Goal: Information Seeking & Learning: Learn about a topic

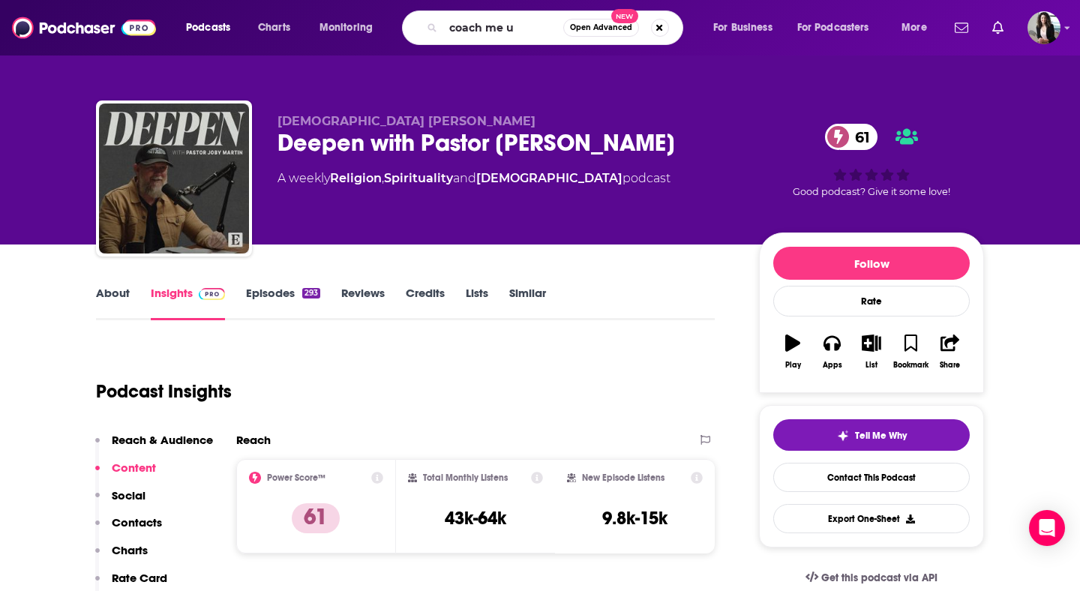
type input "coach me up"
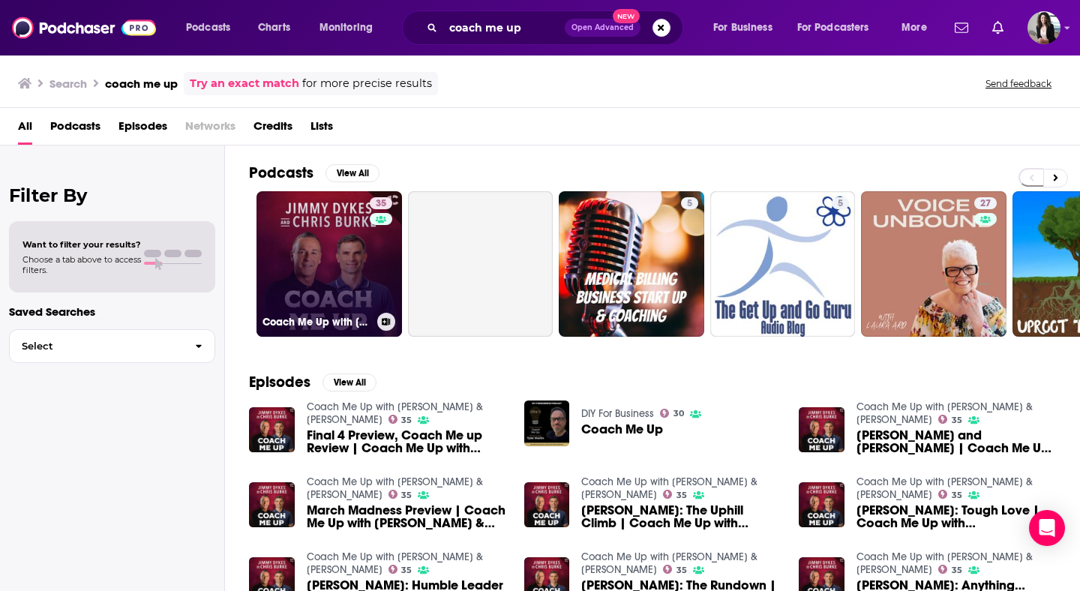
click at [330, 253] on link "35 Coach Me Up with [PERSON_NAME] & [PERSON_NAME]" at bounding box center [328, 263] width 145 height 145
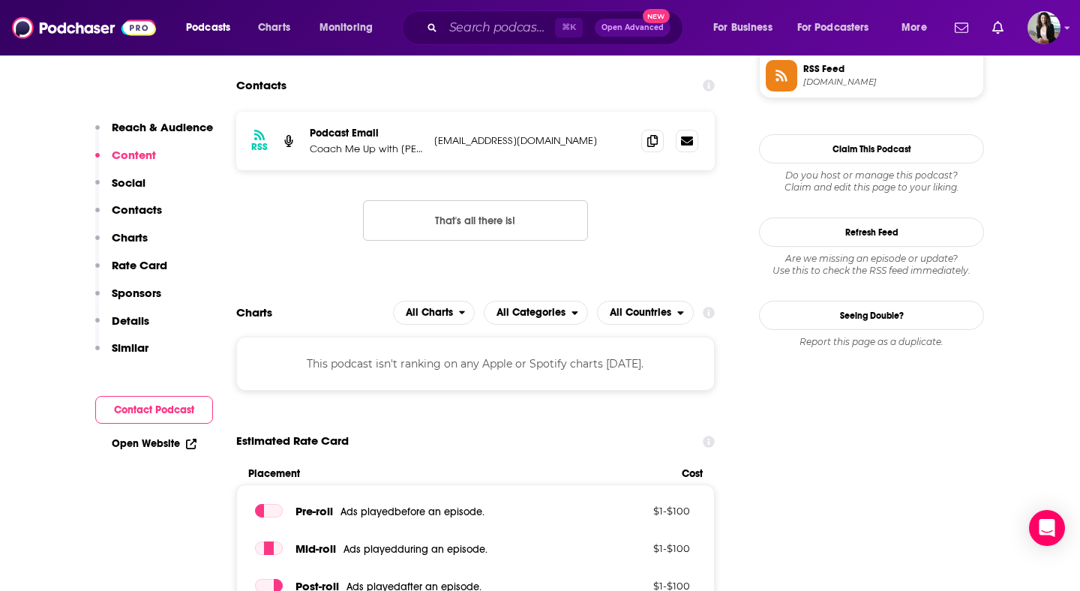
scroll to position [1147, 0]
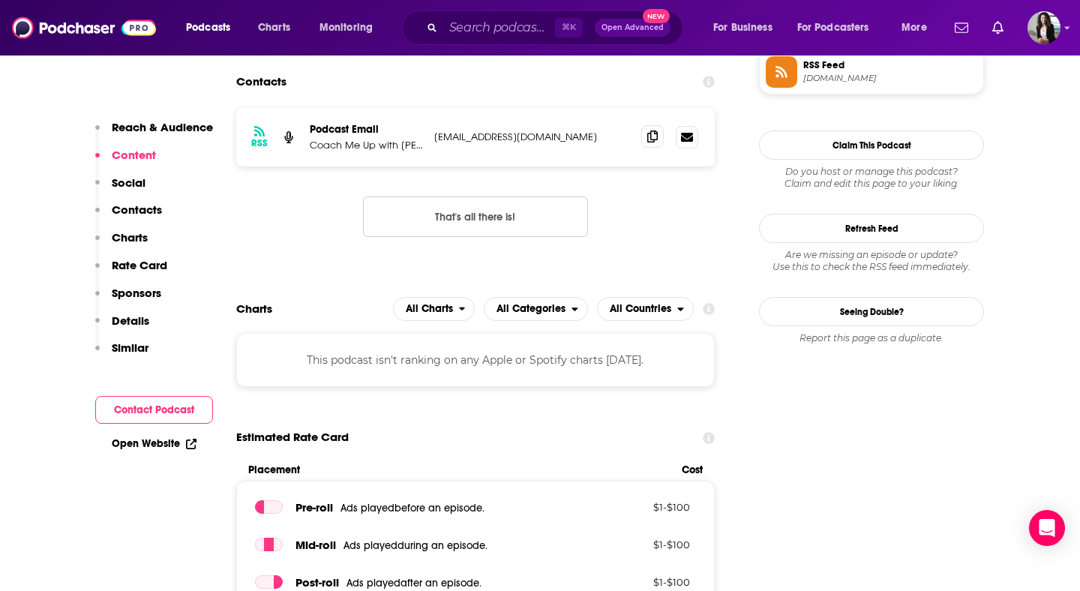
click at [641, 140] on span at bounding box center [652, 136] width 22 height 22
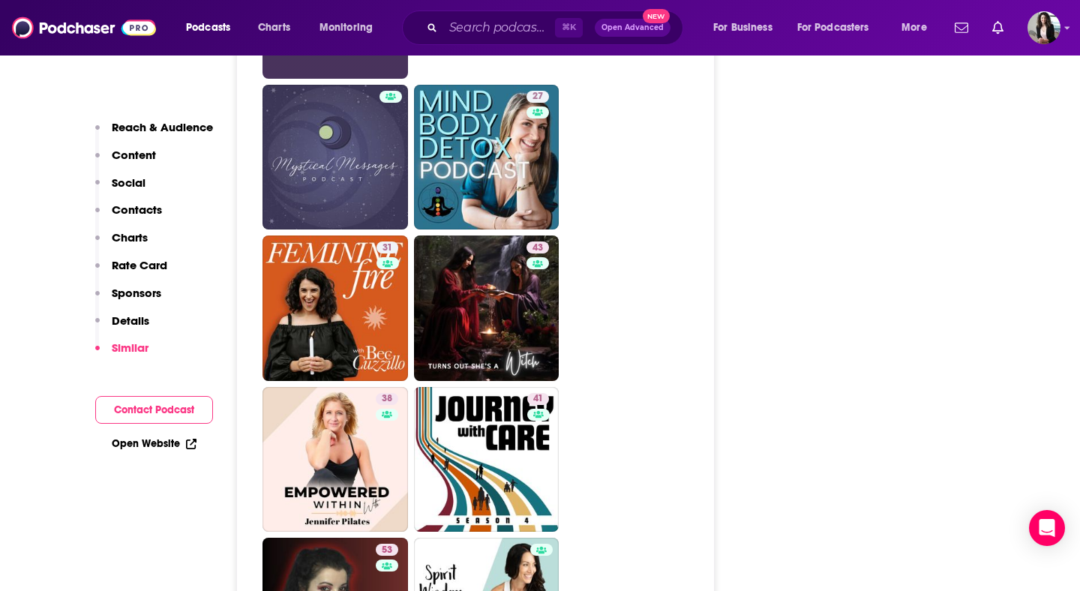
scroll to position [2504, 0]
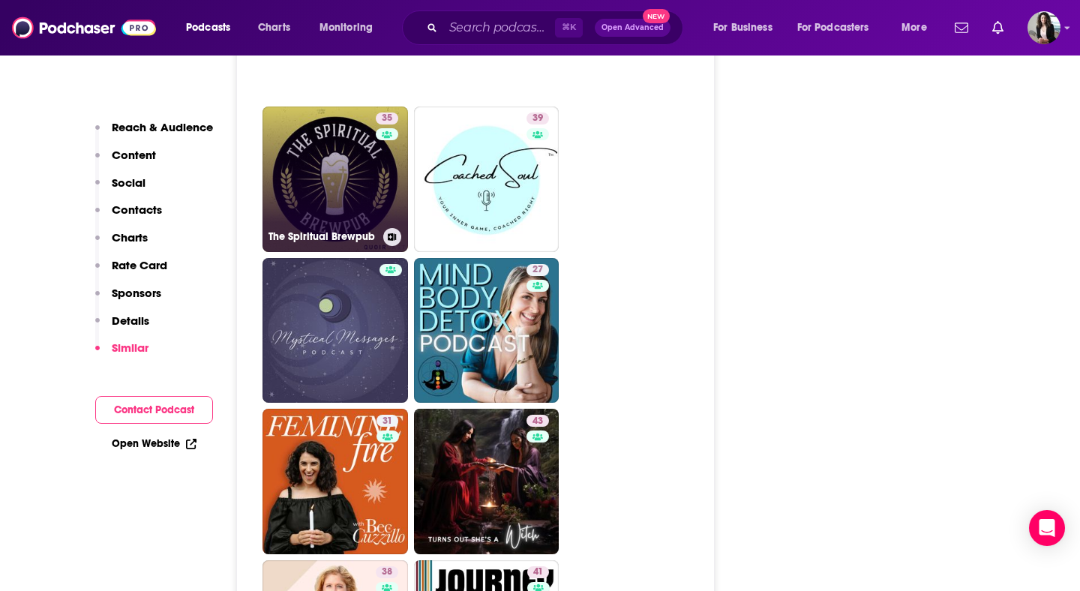
click at [338, 159] on link "35 The Spiritual Brewpub" at bounding box center [334, 178] width 145 height 145
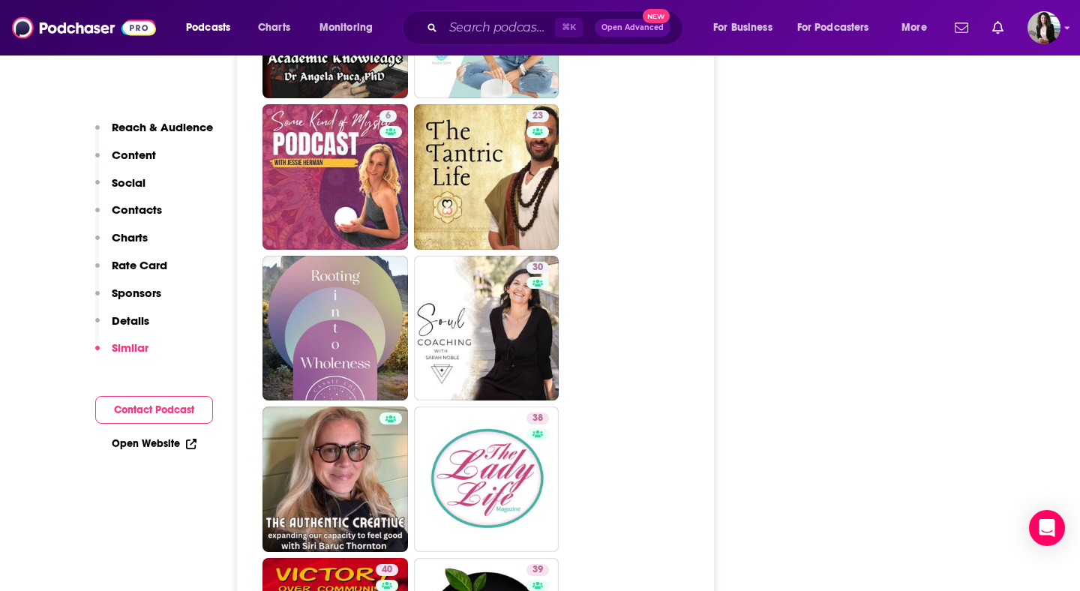
scroll to position [3266, 0]
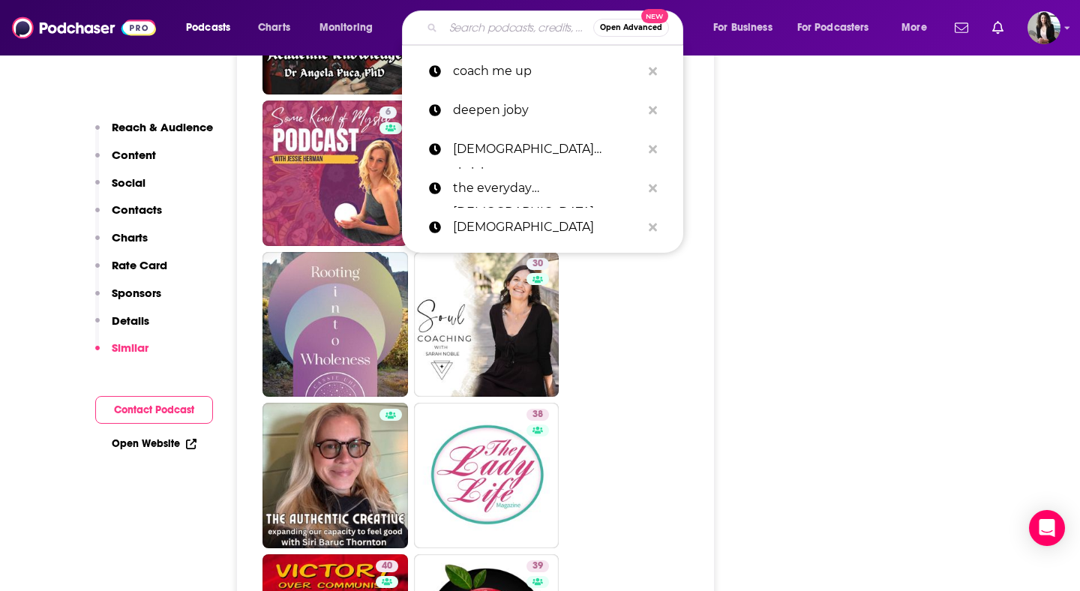
click at [512, 31] on input "Search podcasts, credits, & more..." at bounding box center [518, 28] width 150 height 24
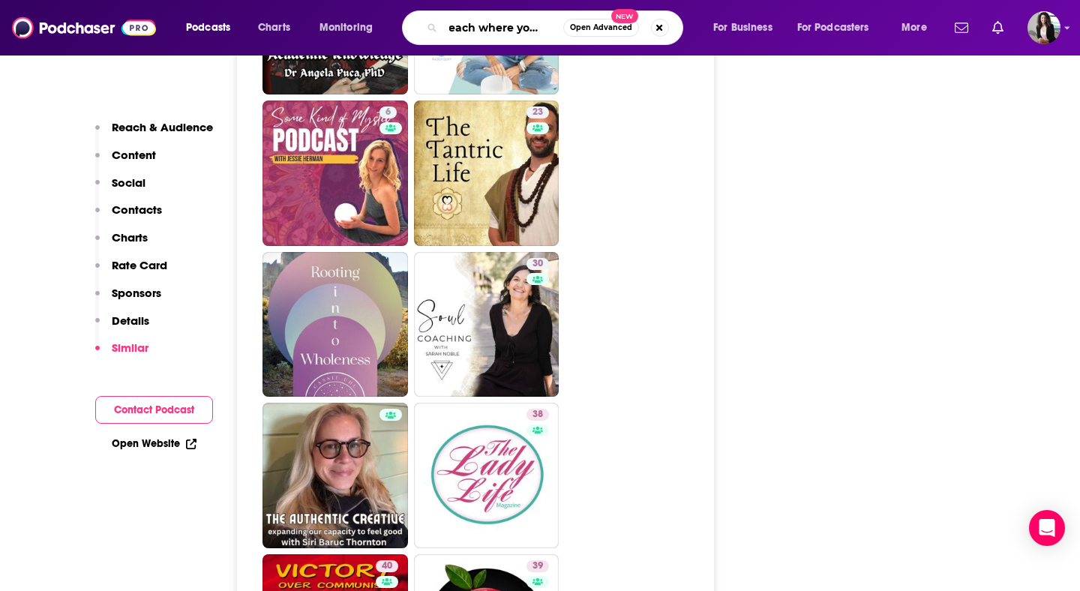
type input "preach where you reach"
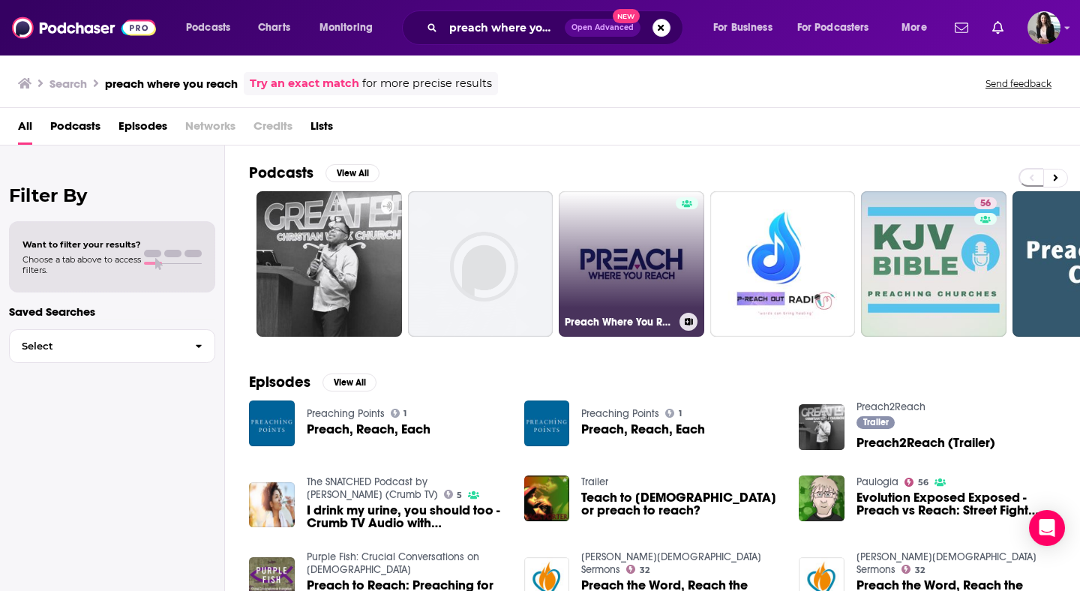
click at [632, 320] on h3 "Preach Where You Reach®" at bounding box center [619, 322] width 109 height 13
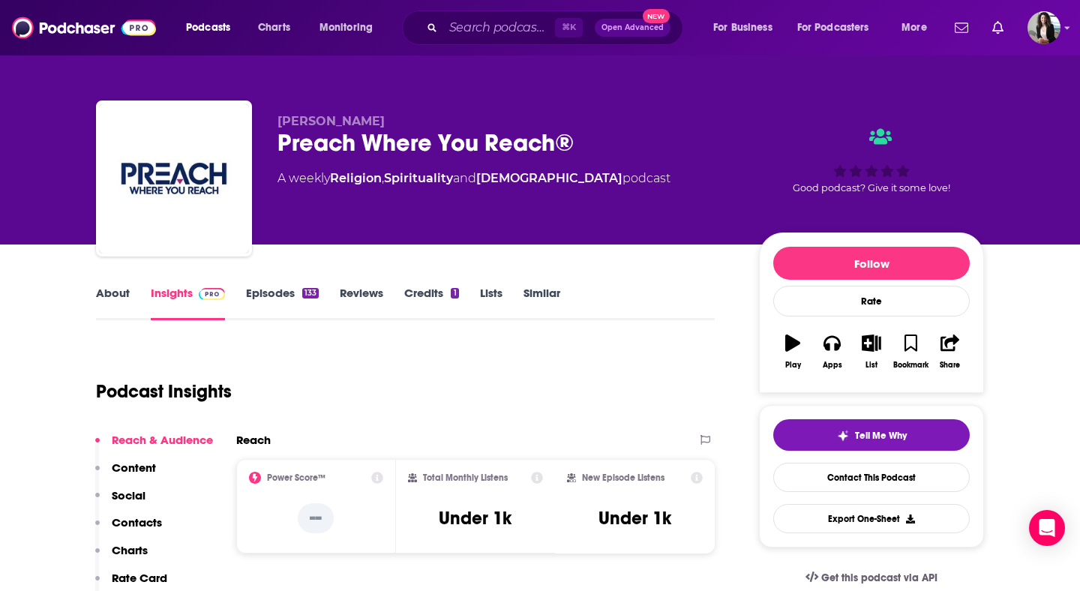
click at [115, 301] on link "About" at bounding box center [113, 303] width 34 height 34
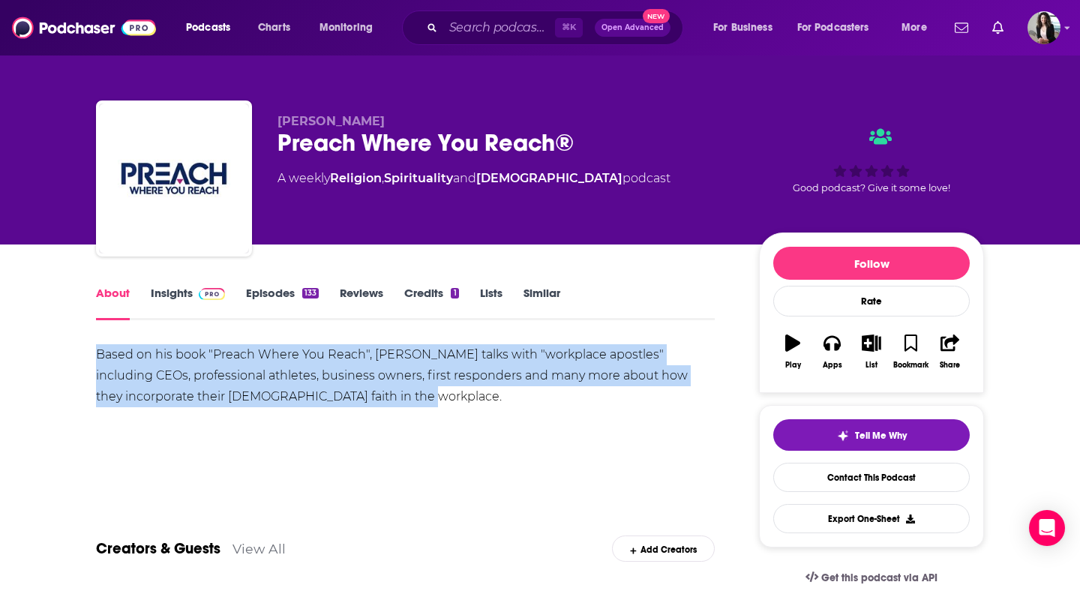
drag, startPoint x: 194, startPoint y: 373, endPoint x: 82, endPoint y: 352, distance: 113.7
